Goal: Find contact information: Find contact information

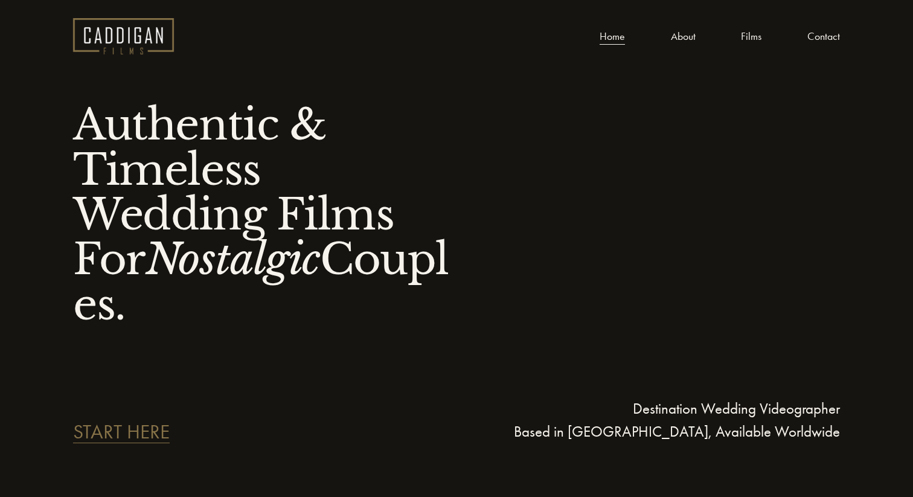
click at [683, 35] on link "About" at bounding box center [683, 36] width 25 height 18
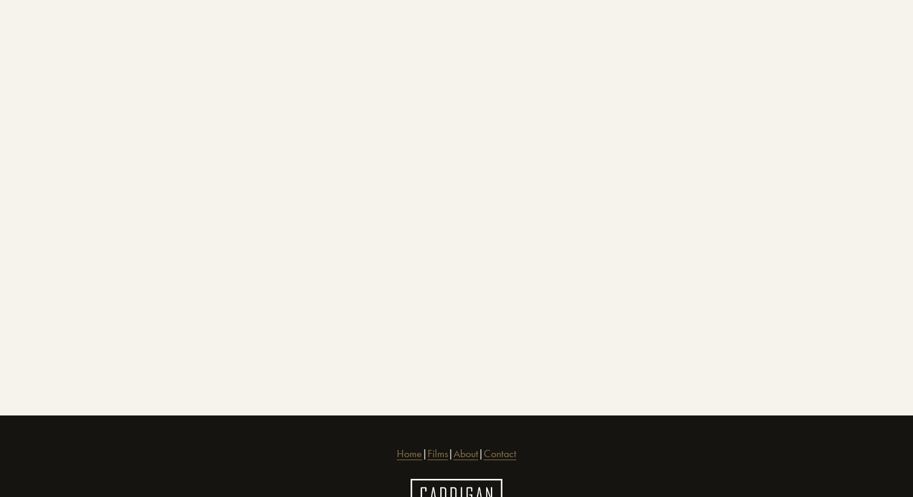
scroll to position [3409, 0]
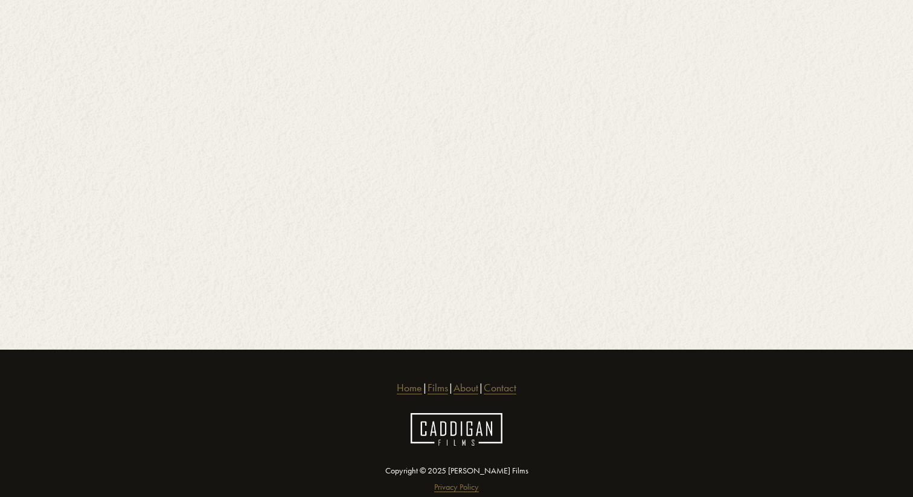
click at [517, 380] on link "Contact" at bounding box center [500, 388] width 33 height 16
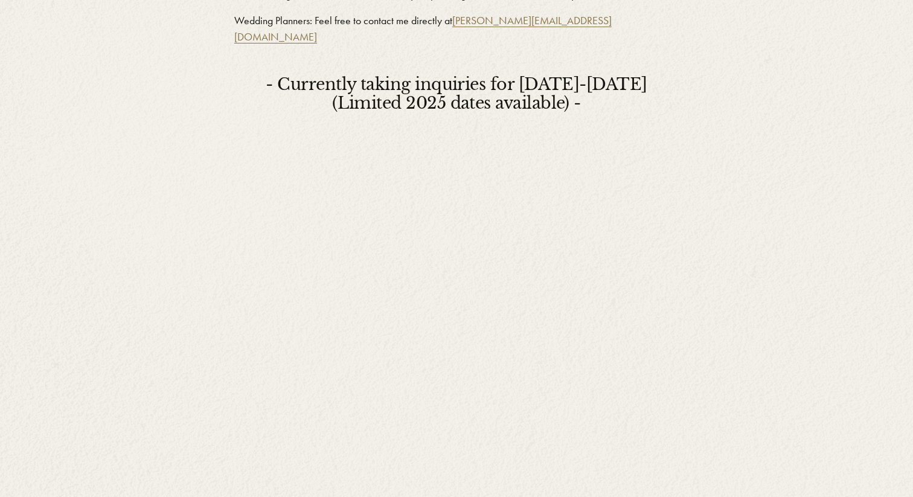
scroll to position [470, 0]
